Goal: Task Accomplishment & Management: Manage account settings

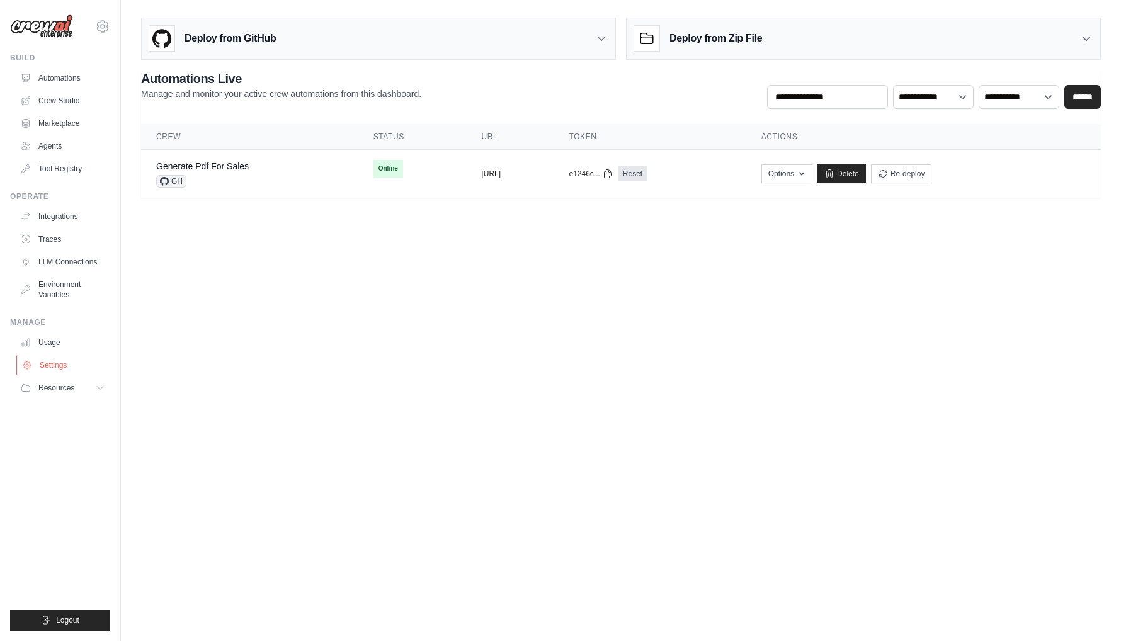
click at [43, 367] on link "Settings" at bounding box center [63, 365] width 95 height 20
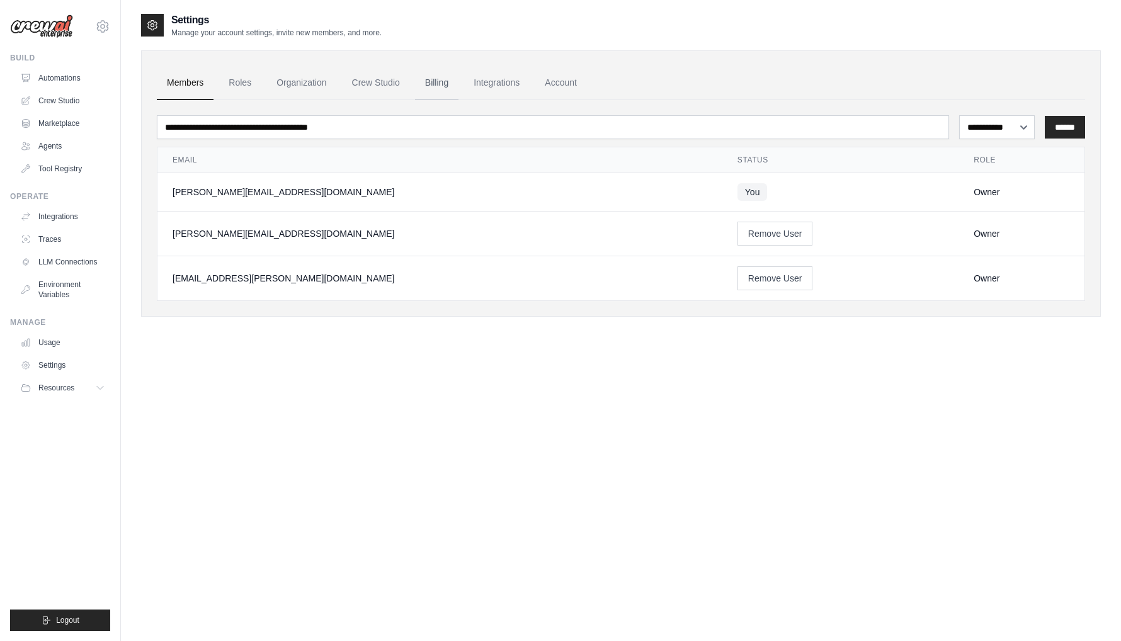
click at [423, 86] on link "Billing" at bounding box center [436, 83] width 43 height 34
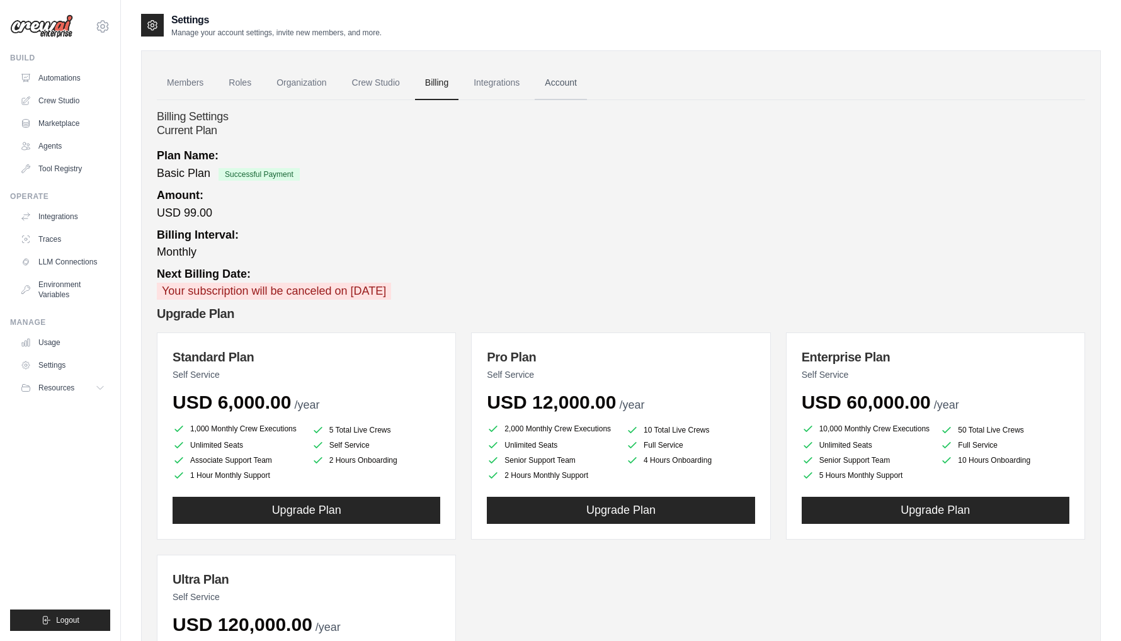
click at [573, 79] on link "Account" at bounding box center [561, 83] width 52 height 34
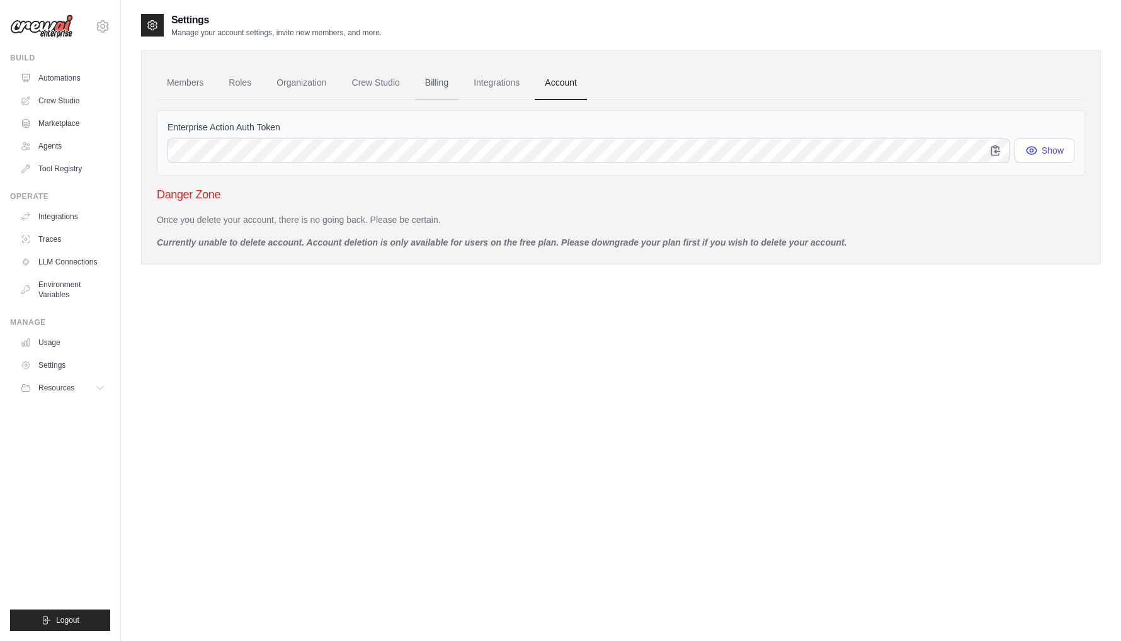
click at [423, 80] on link "Billing" at bounding box center [436, 83] width 43 height 34
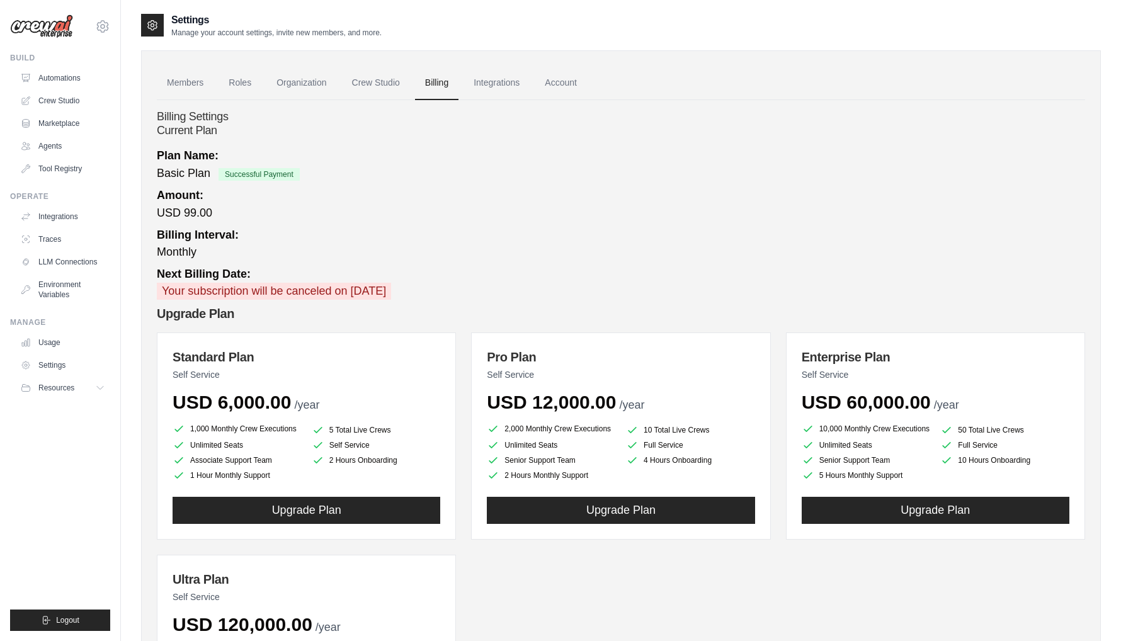
click at [173, 258] on div "Billing Interval: Monthly" at bounding box center [621, 244] width 929 height 34
click at [94, 384] on button "Resources" at bounding box center [63, 388] width 95 height 20
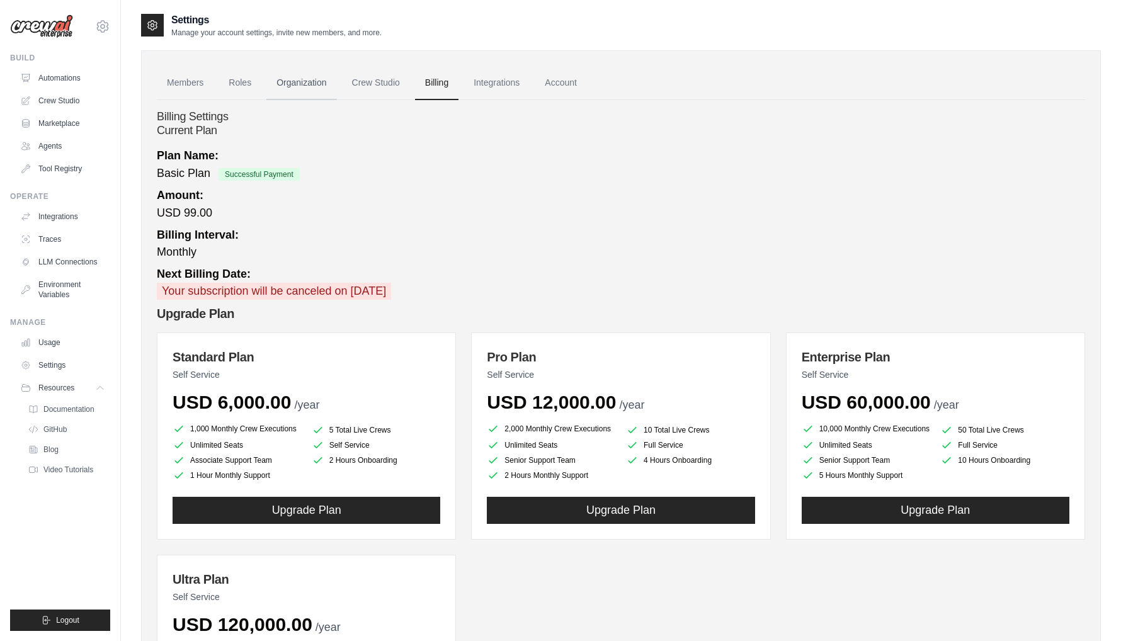
click at [304, 89] on link "Organization" at bounding box center [301, 83] width 70 height 34
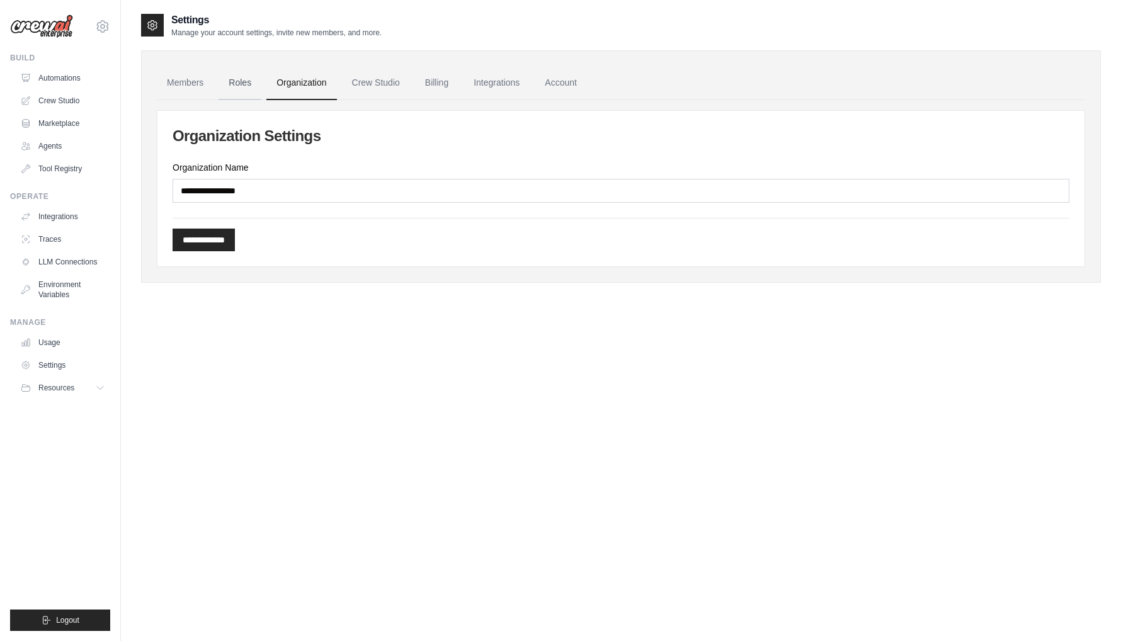
click at [227, 79] on link "Roles" at bounding box center [240, 83] width 43 height 34
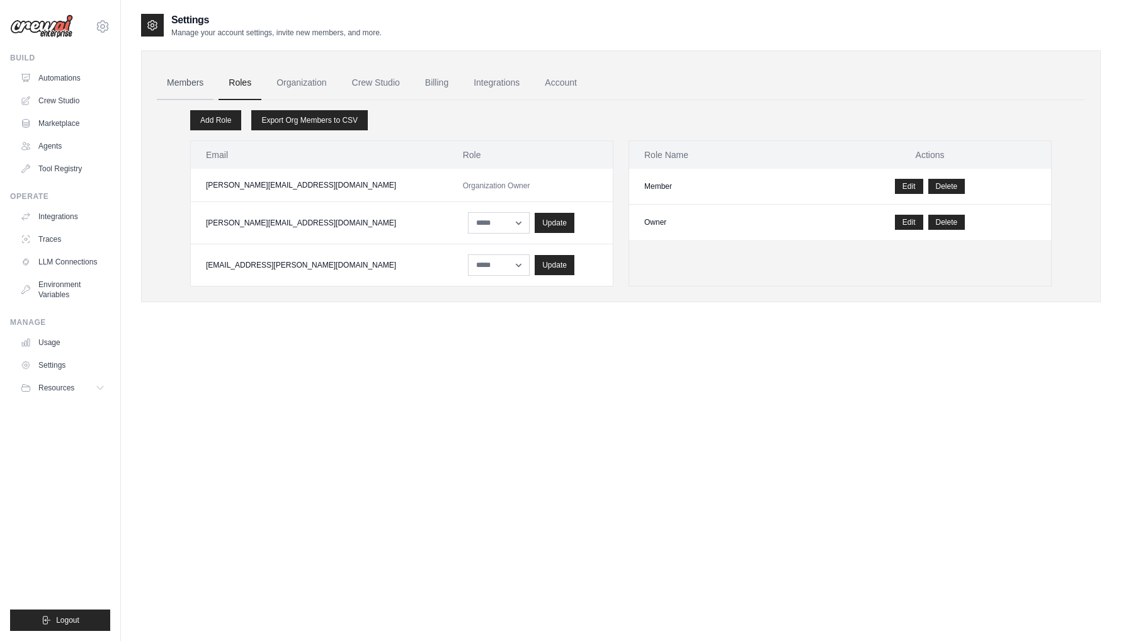
click at [188, 78] on link "Members" at bounding box center [185, 83] width 57 height 34
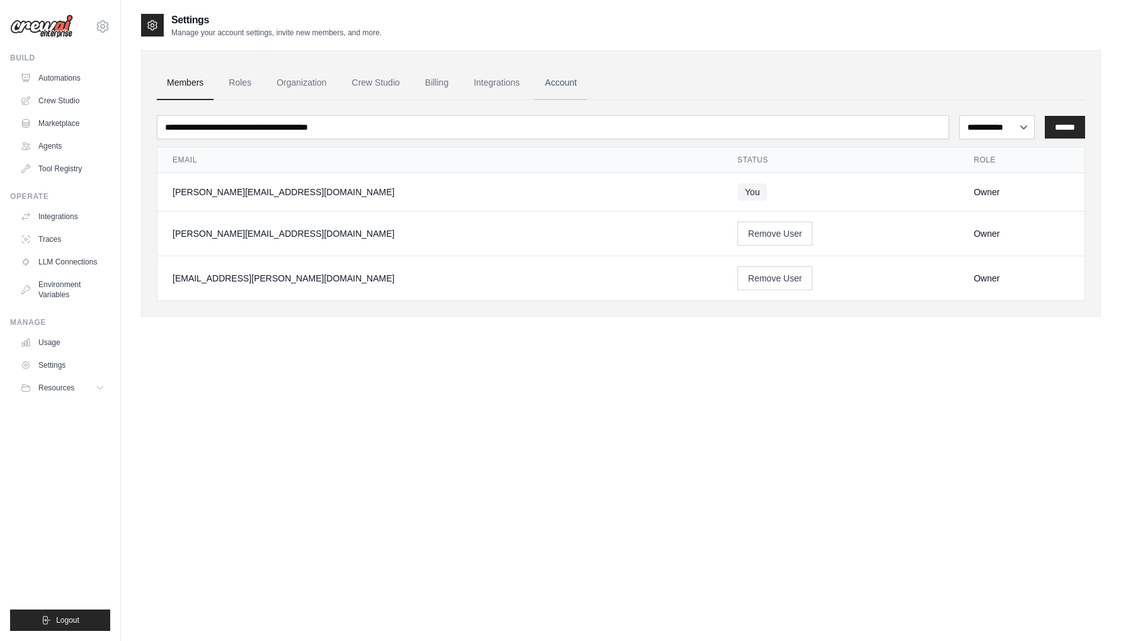
click at [556, 81] on link "Account" at bounding box center [561, 83] width 52 height 34
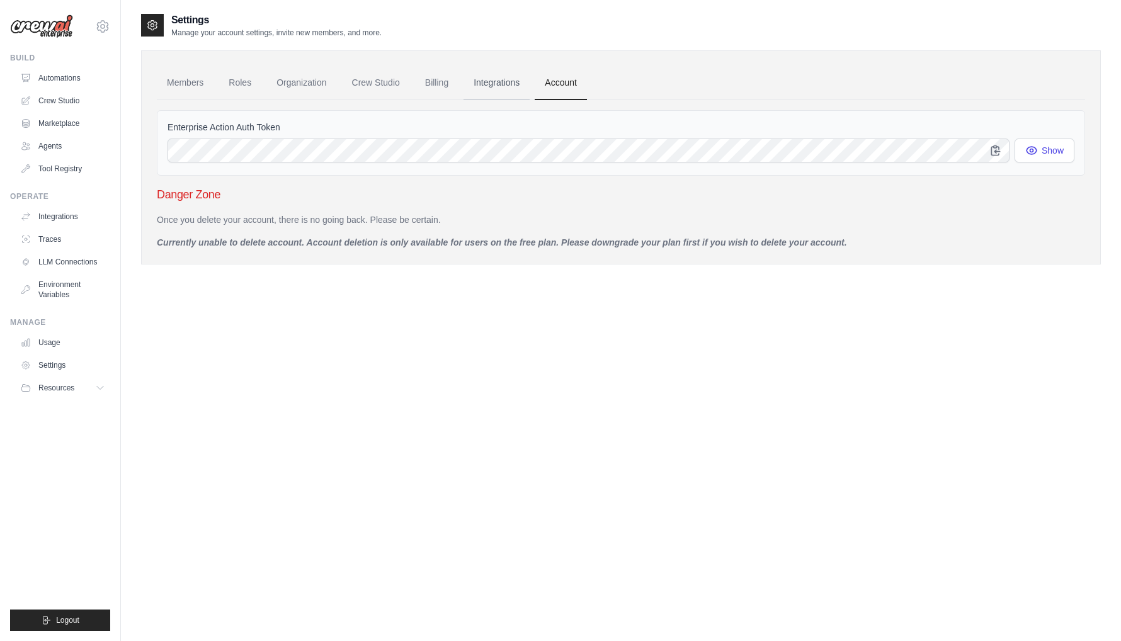
click at [512, 77] on link "Integrations" at bounding box center [497, 83] width 66 height 34
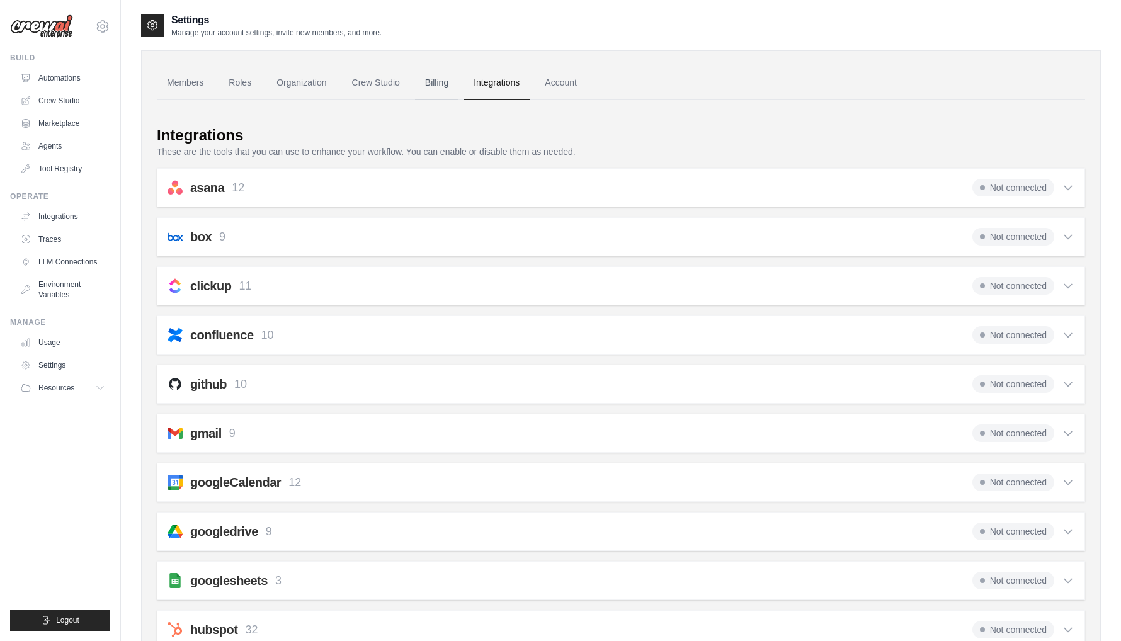
click at [447, 80] on link "Billing" at bounding box center [436, 83] width 43 height 34
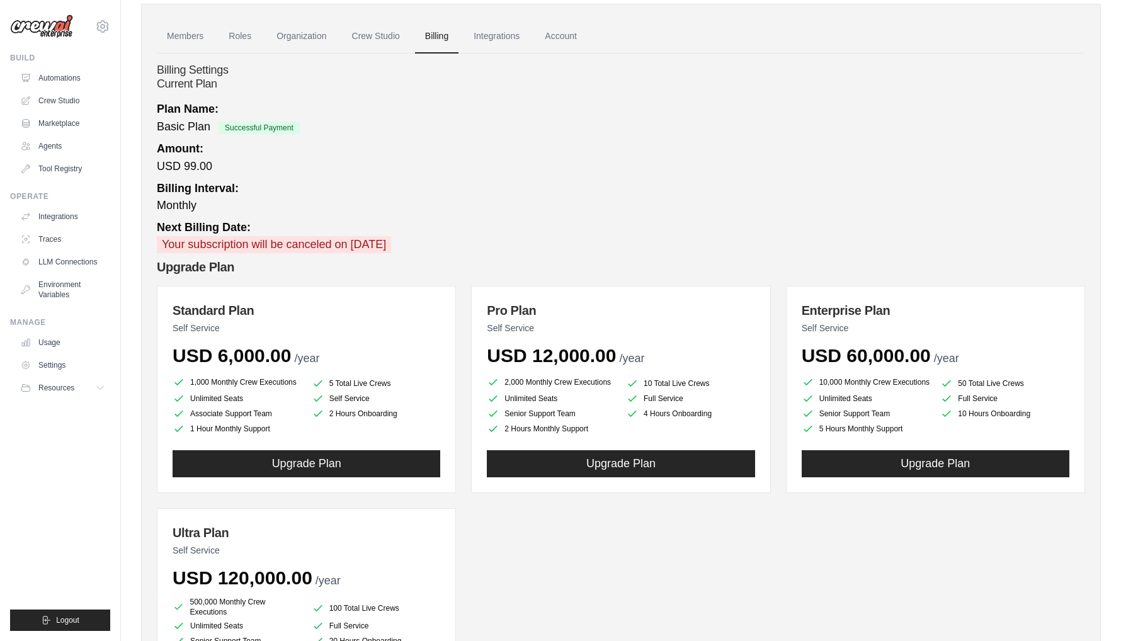
scroll to position [45, 0]
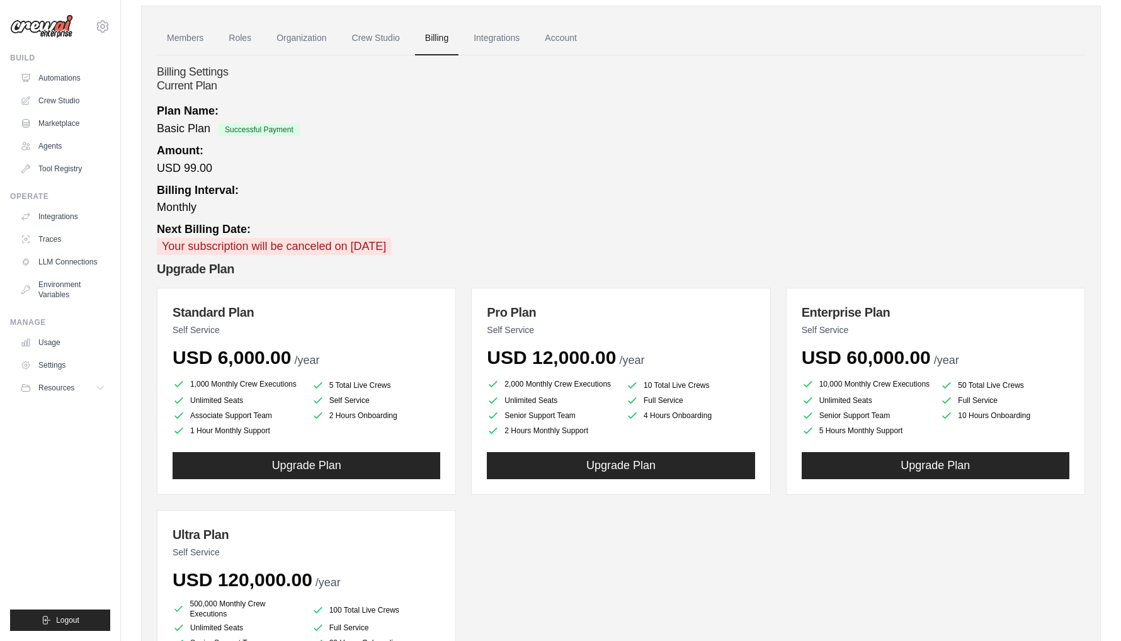
click at [245, 128] on span "Successful Payment" at bounding box center [259, 129] width 81 height 13
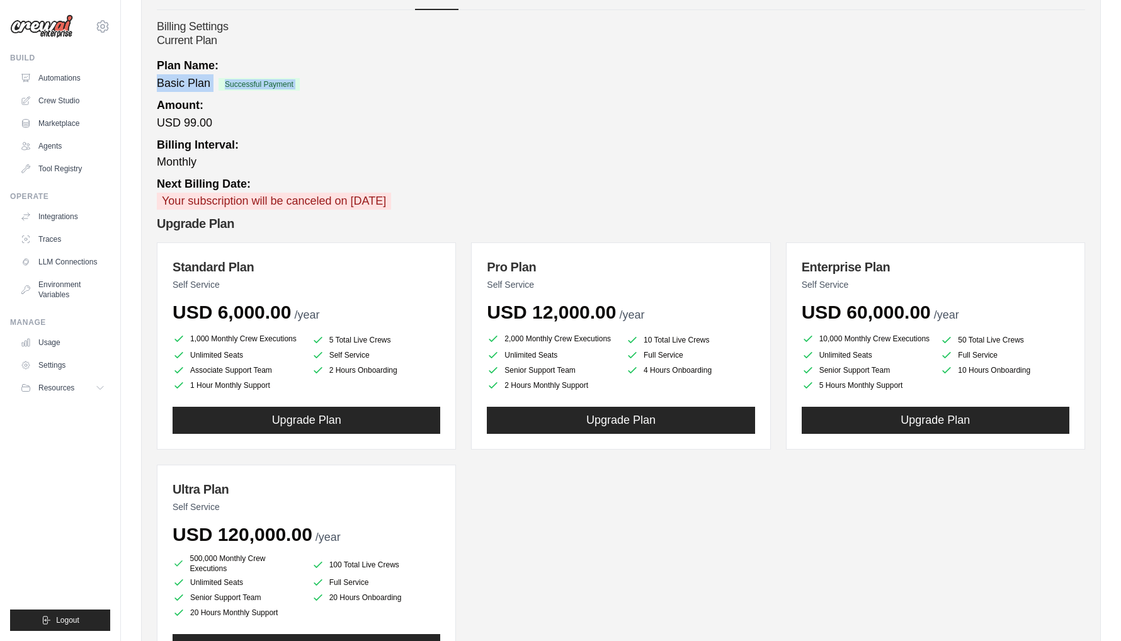
scroll to position [0, 0]
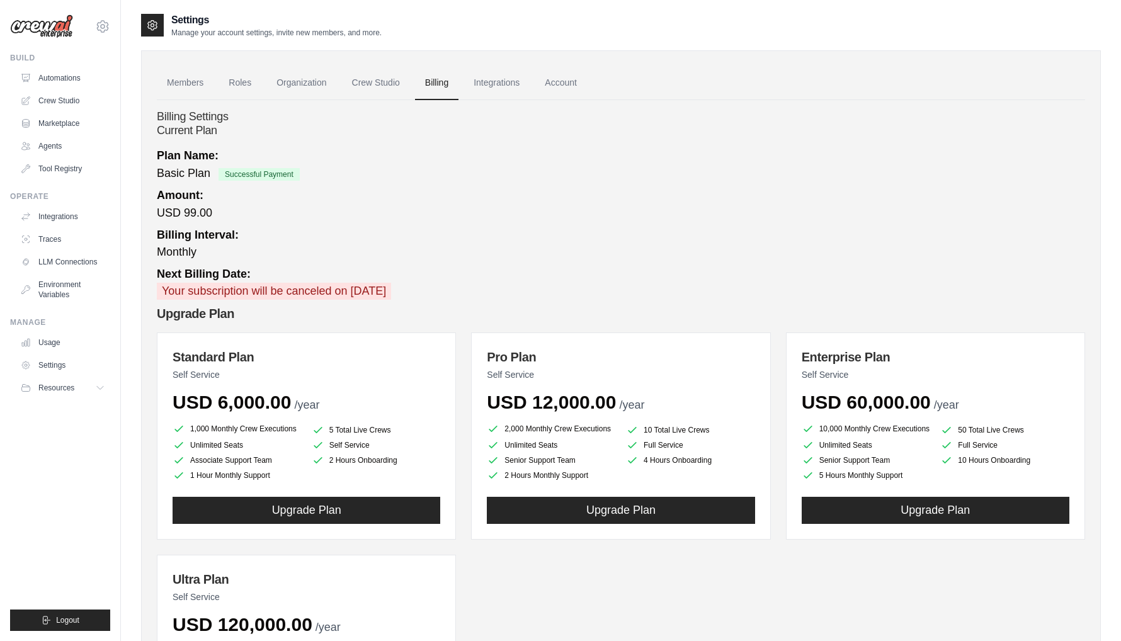
click at [573, 251] on div "Billing Interval: Monthly" at bounding box center [621, 244] width 929 height 34
click at [101, 22] on icon at bounding box center [102, 26] width 15 height 15
click at [89, 82] on link "Settings" at bounding box center [102, 85] width 111 height 23
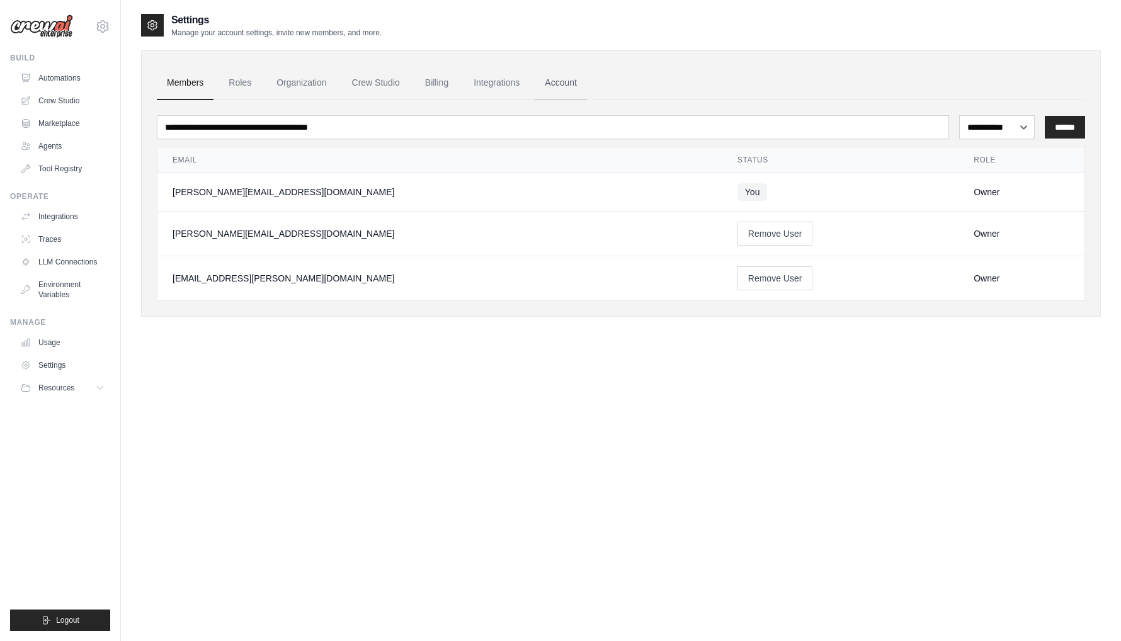
click at [563, 73] on link "Account" at bounding box center [561, 83] width 52 height 34
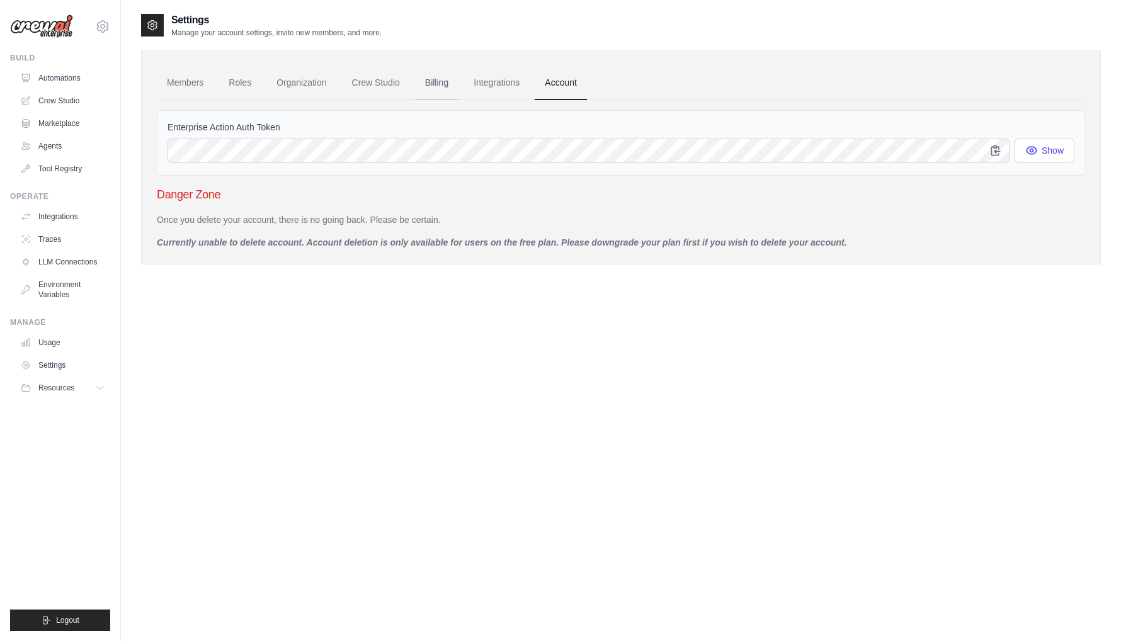
click at [444, 89] on link "Billing" at bounding box center [436, 83] width 43 height 34
